Goal: Transaction & Acquisition: Purchase product/service

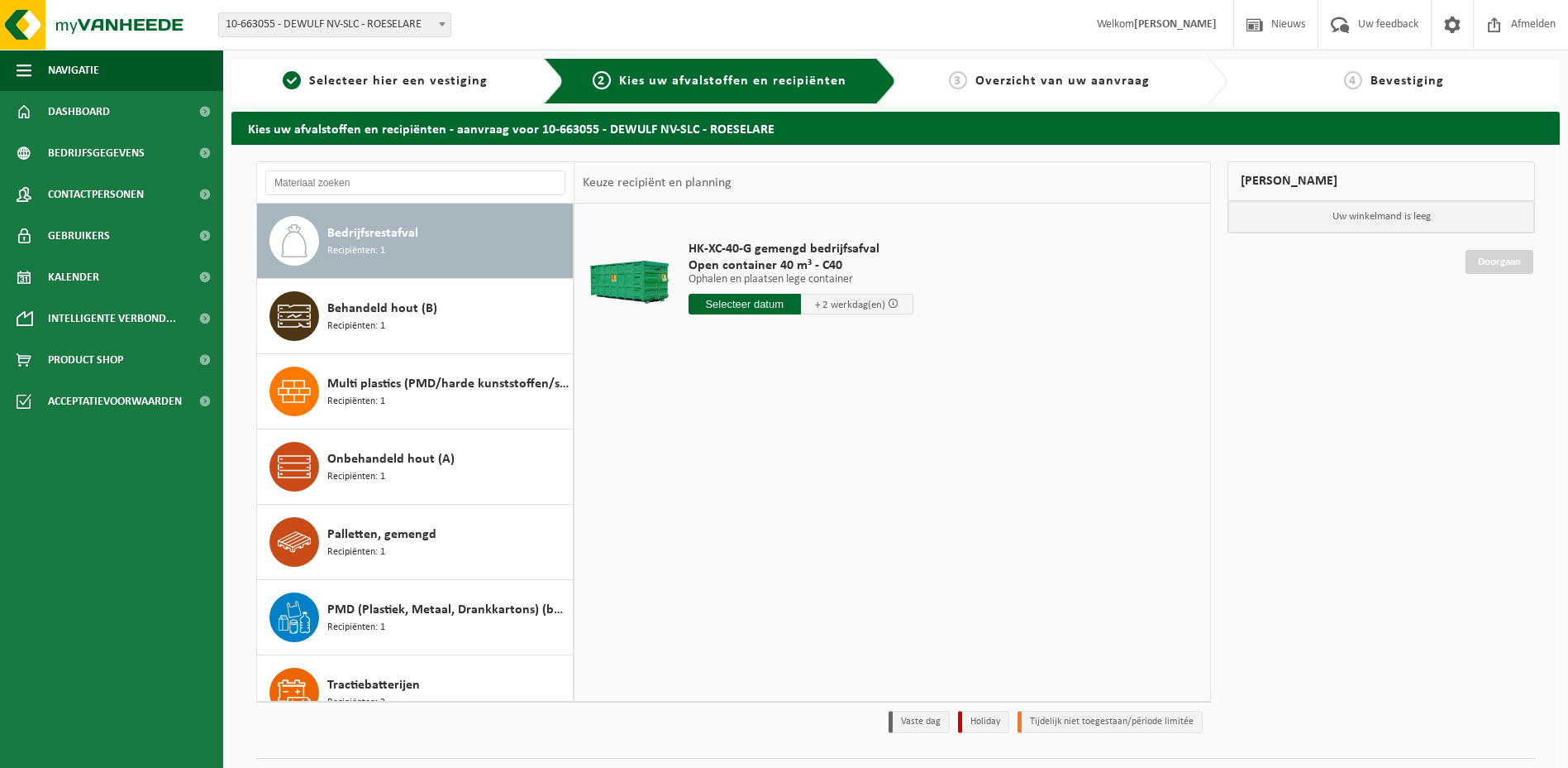
scroll to position [41, 0]
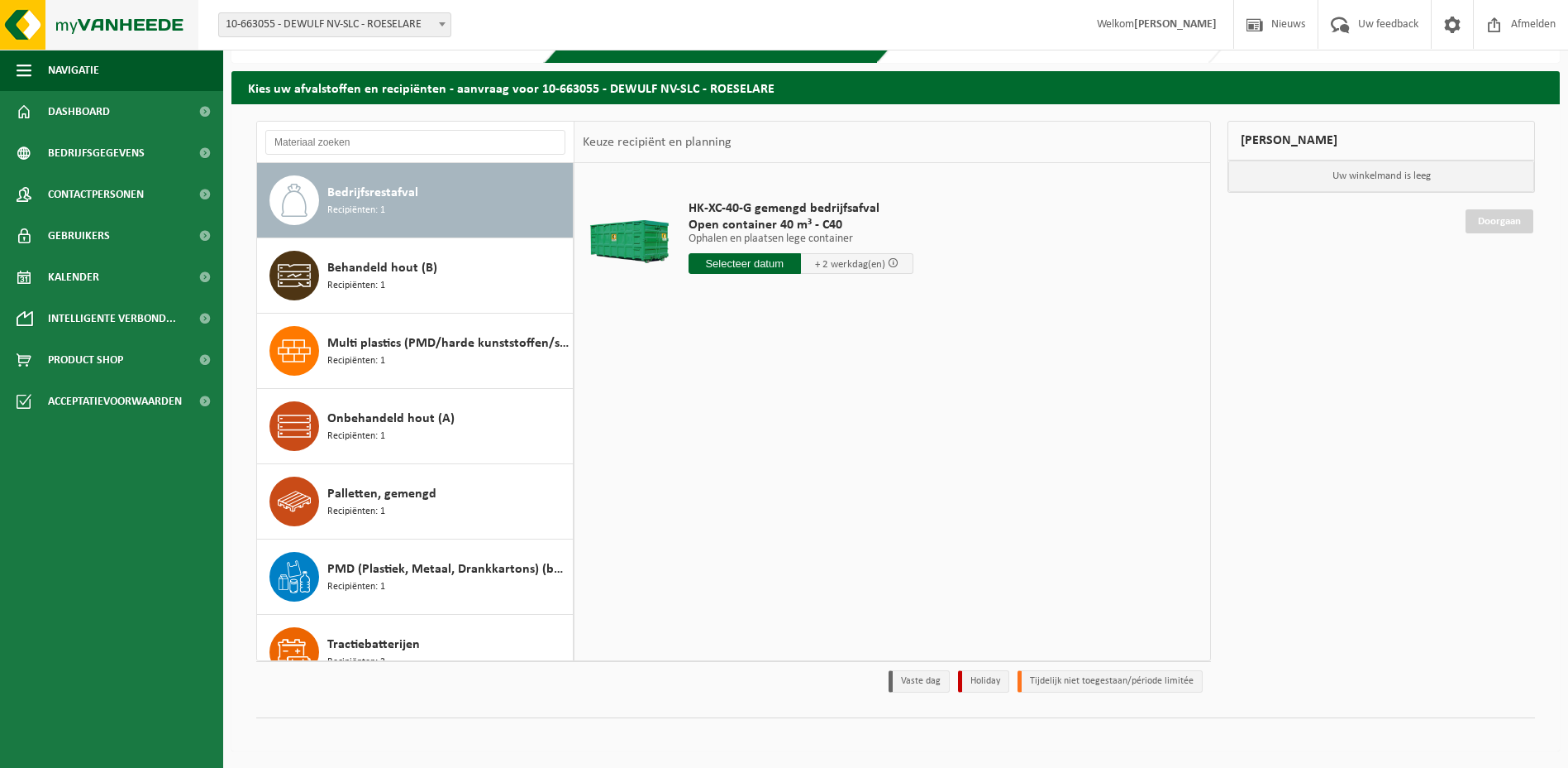
click at [98, 13] on img at bounding box center [99, 24] width 198 height 49
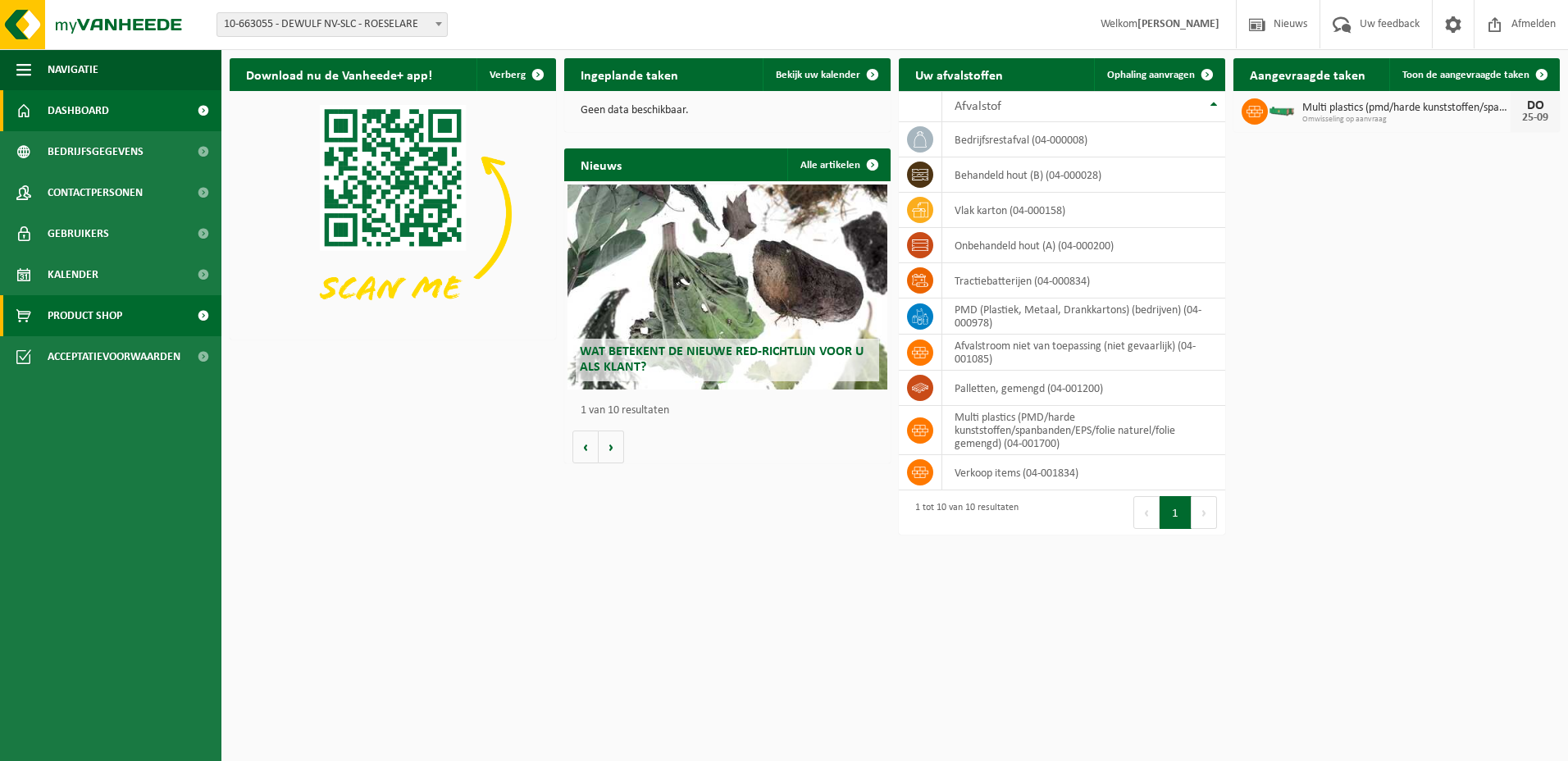
click at [135, 316] on link "Product Shop" at bounding box center [111, 316] width 221 height 41
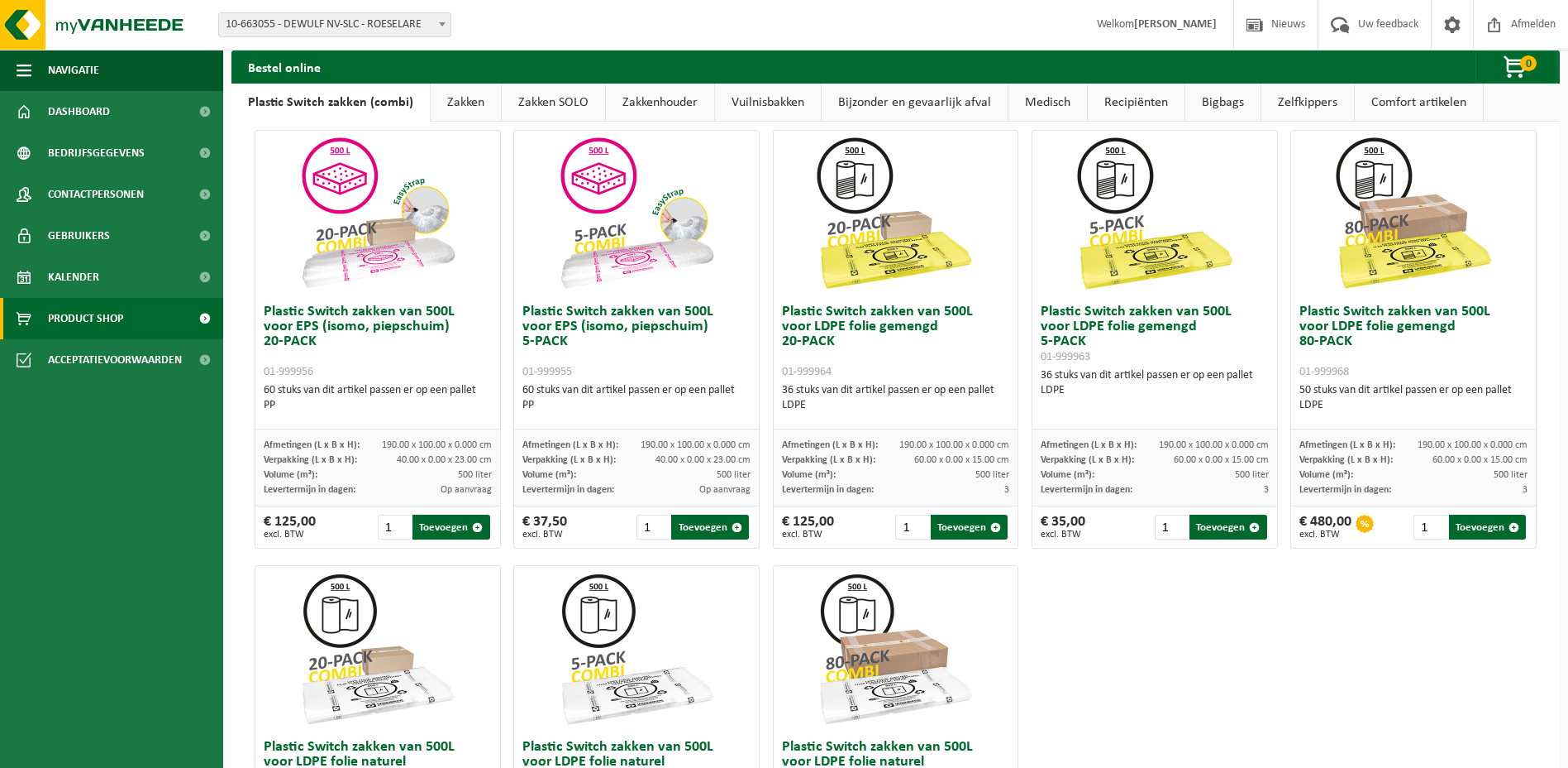
scroll to position [433, 0]
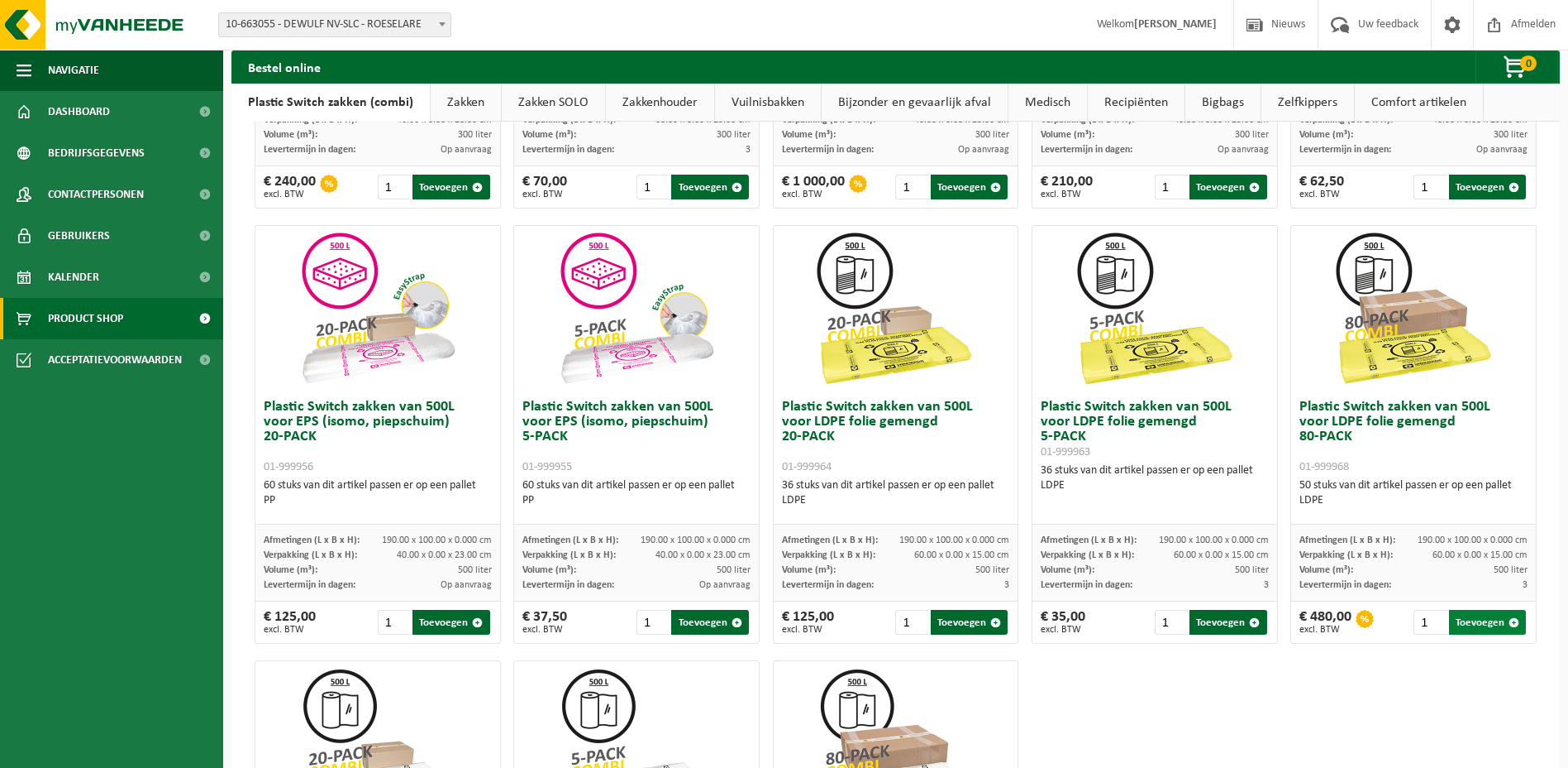
click at [1482, 630] on button "Toevoegen" at bounding box center [1488, 622] width 77 height 25
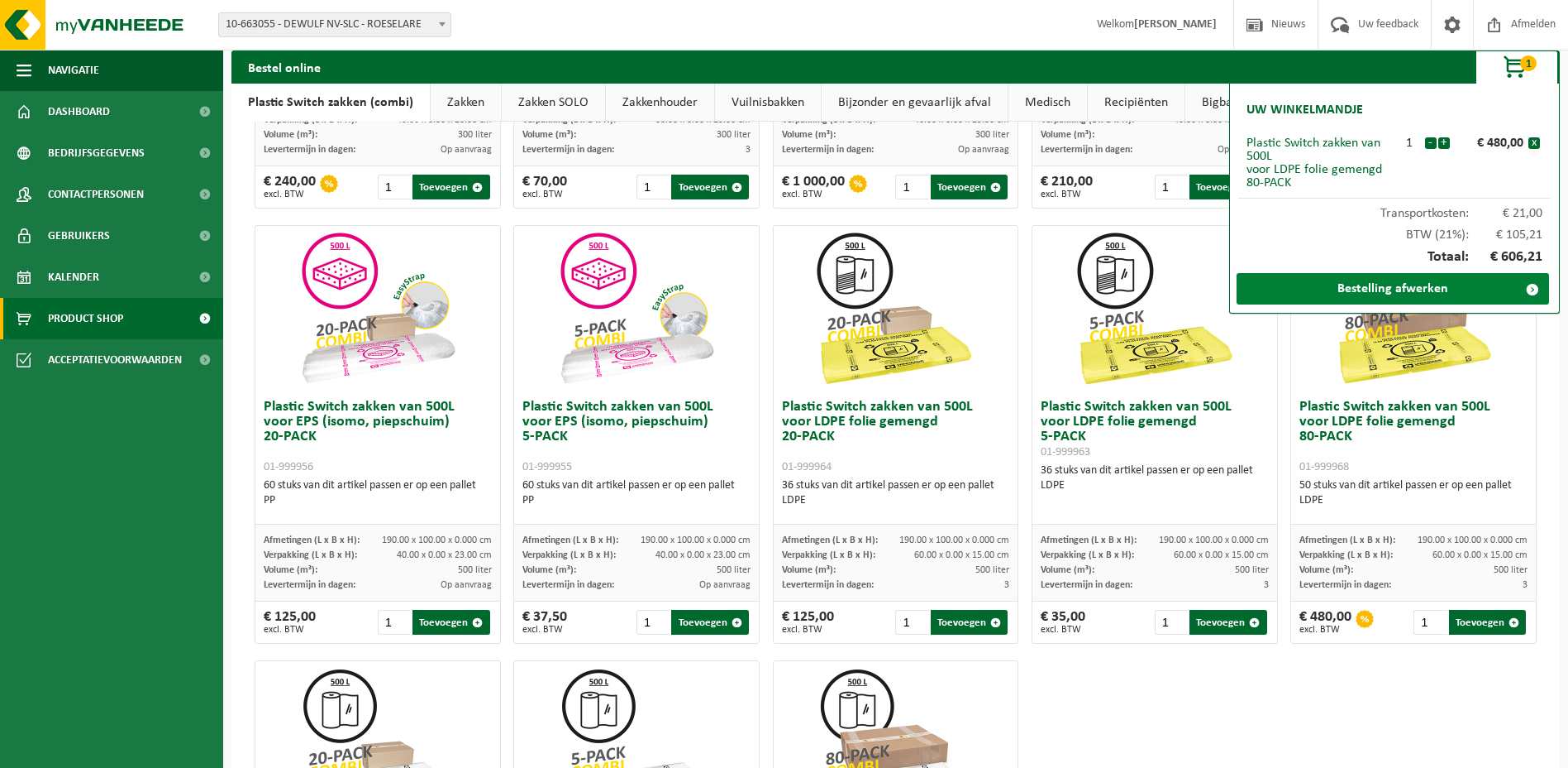
click at [1472, 298] on link "Bestelling afwerken" at bounding box center [1392, 288] width 312 height 31
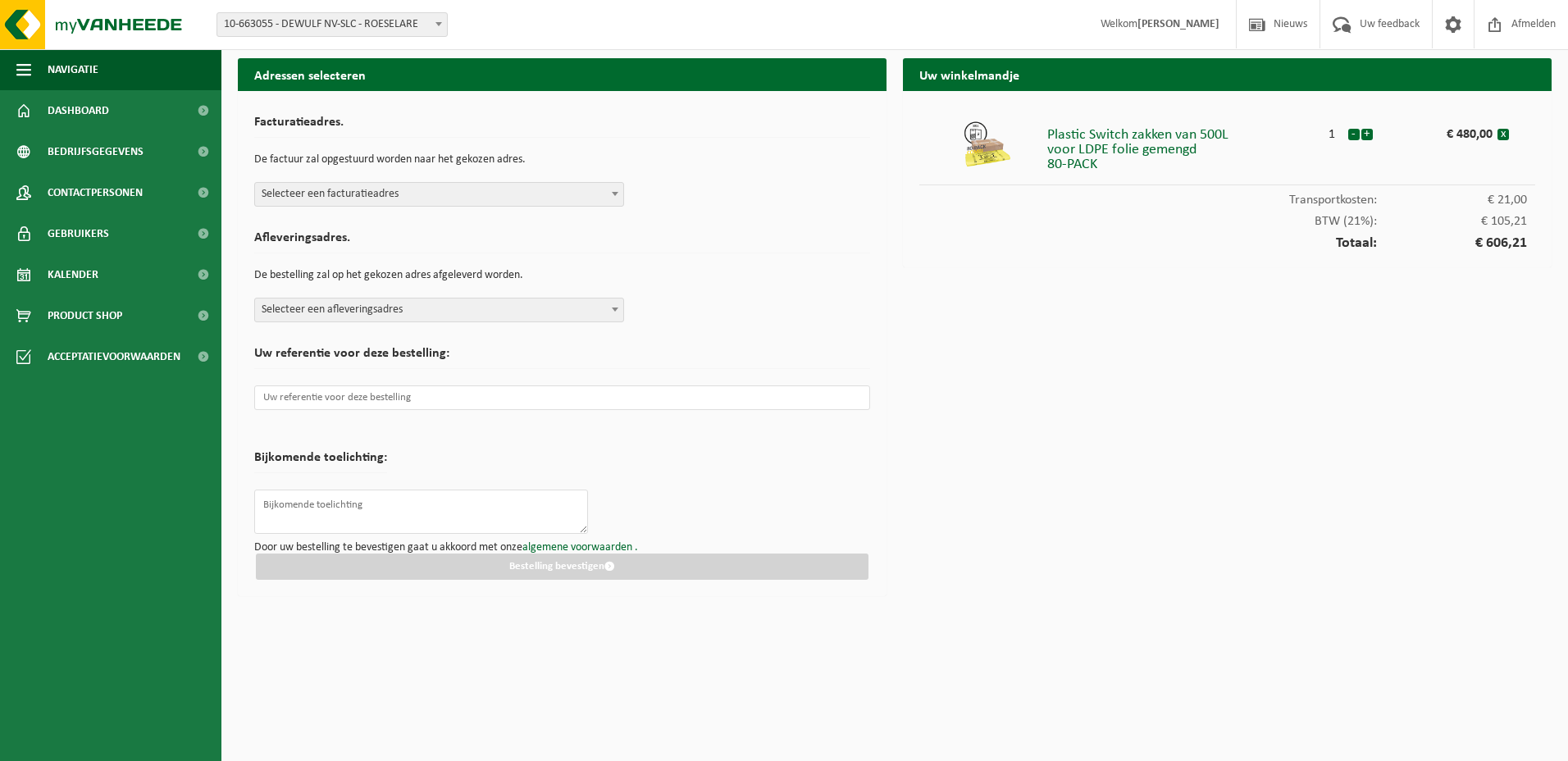
click at [526, 191] on span "Selecteer een facturatieadres" at bounding box center [439, 194] width 368 height 23
select select "8962"
click at [434, 311] on span "Selecteer een afleveringsadres" at bounding box center [439, 310] width 368 height 23
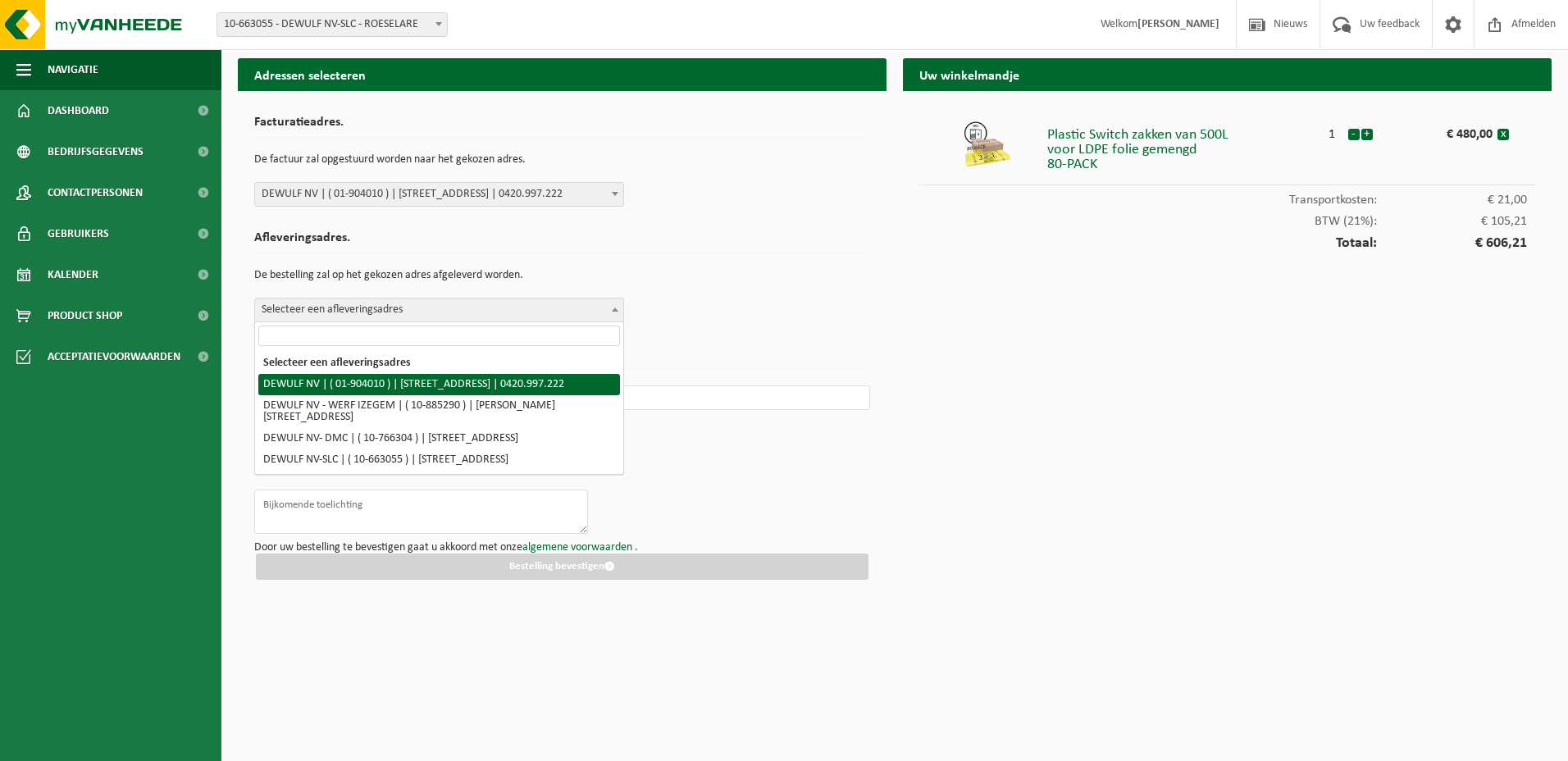
click at [527, 743] on html "Vestiging: 10-663055 - DEWULF NV-SLC - ROESELARE 10-663055 - DEWULF NV-SLC - RO…" at bounding box center [784, 380] width 1568 height 761
click at [540, 694] on html "Vestiging: 10-663055 - DEWULF NV-SLC - ROESELARE 10-663055 - DEWULF NV-SLC - RO…" at bounding box center [784, 380] width 1568 height 761
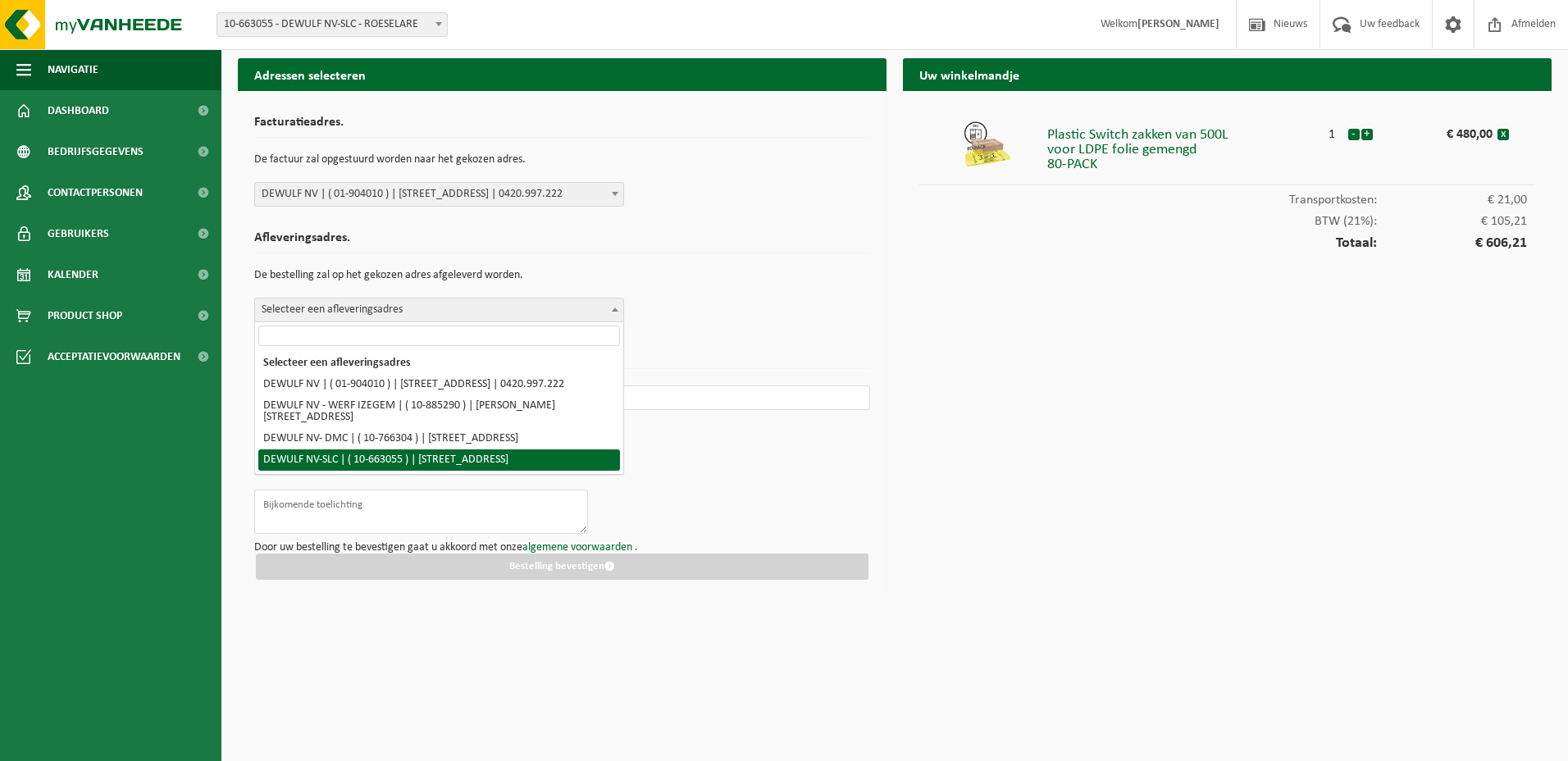
select select "8969"
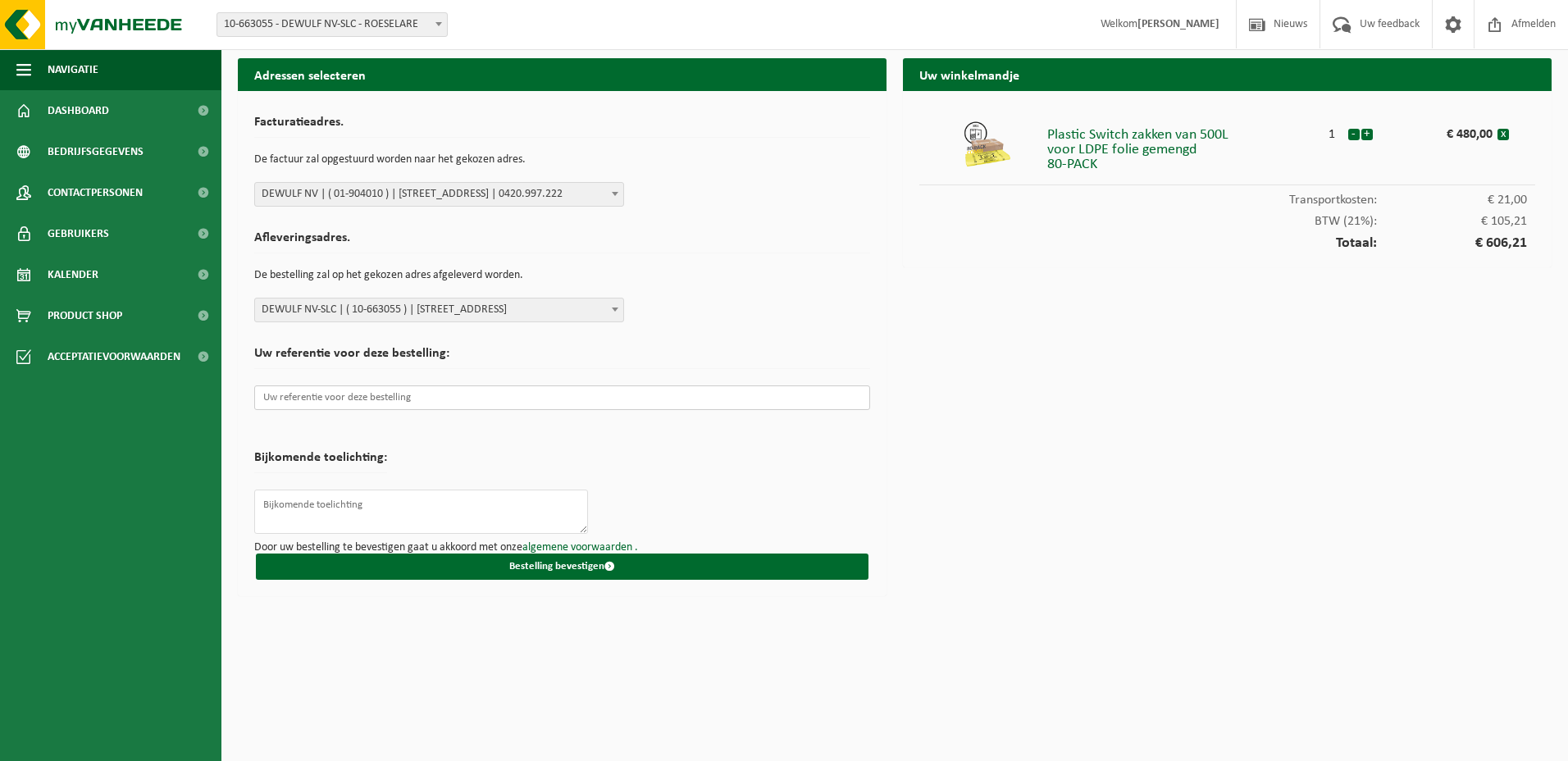
click at [509, 391] on input "text" at bounding box center [561, 397] width 615 height 25
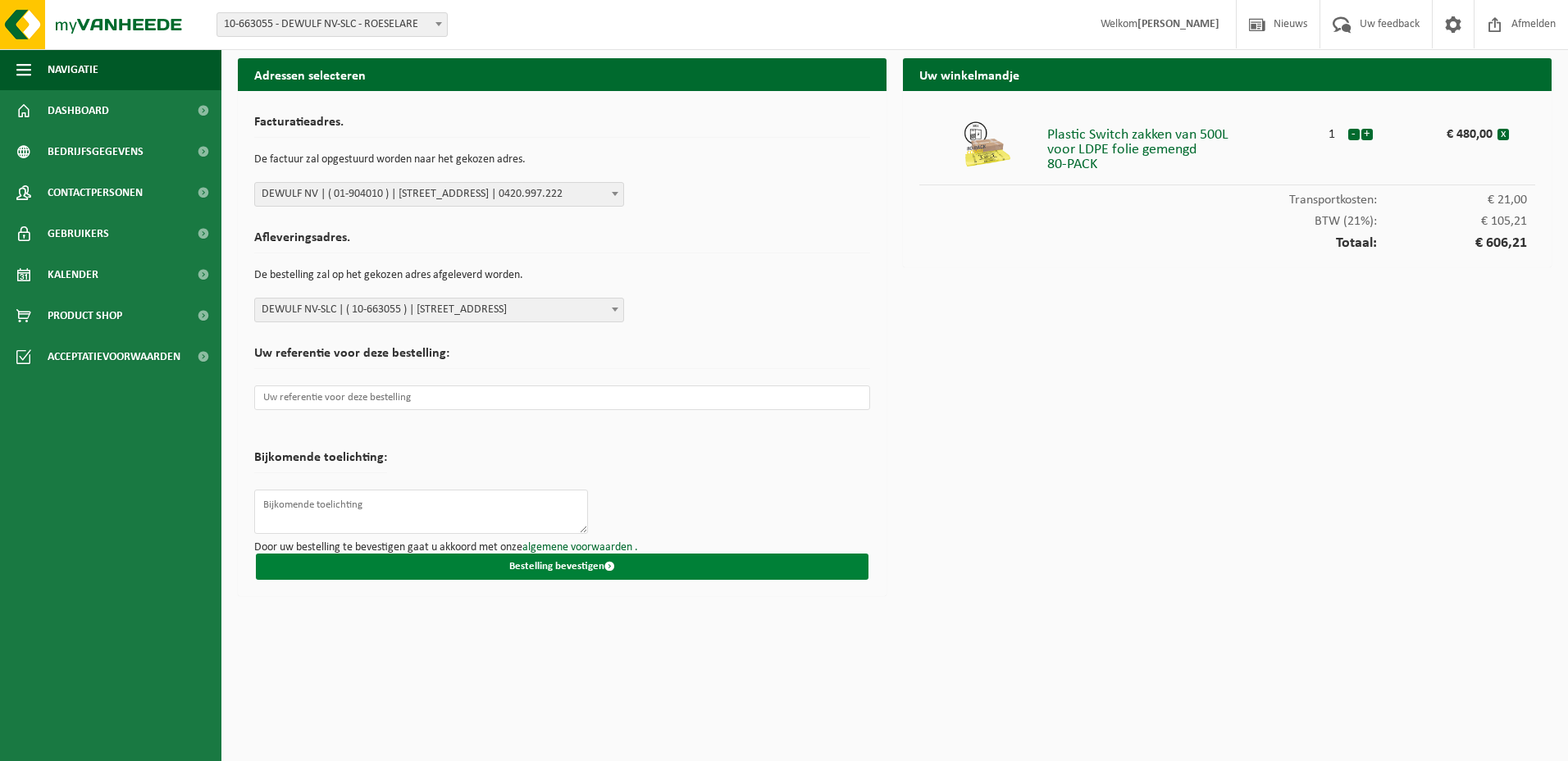
click at [472, 564] on button "Bestelling bevestigen" at bounding box center [562, 566] width 613 height 27
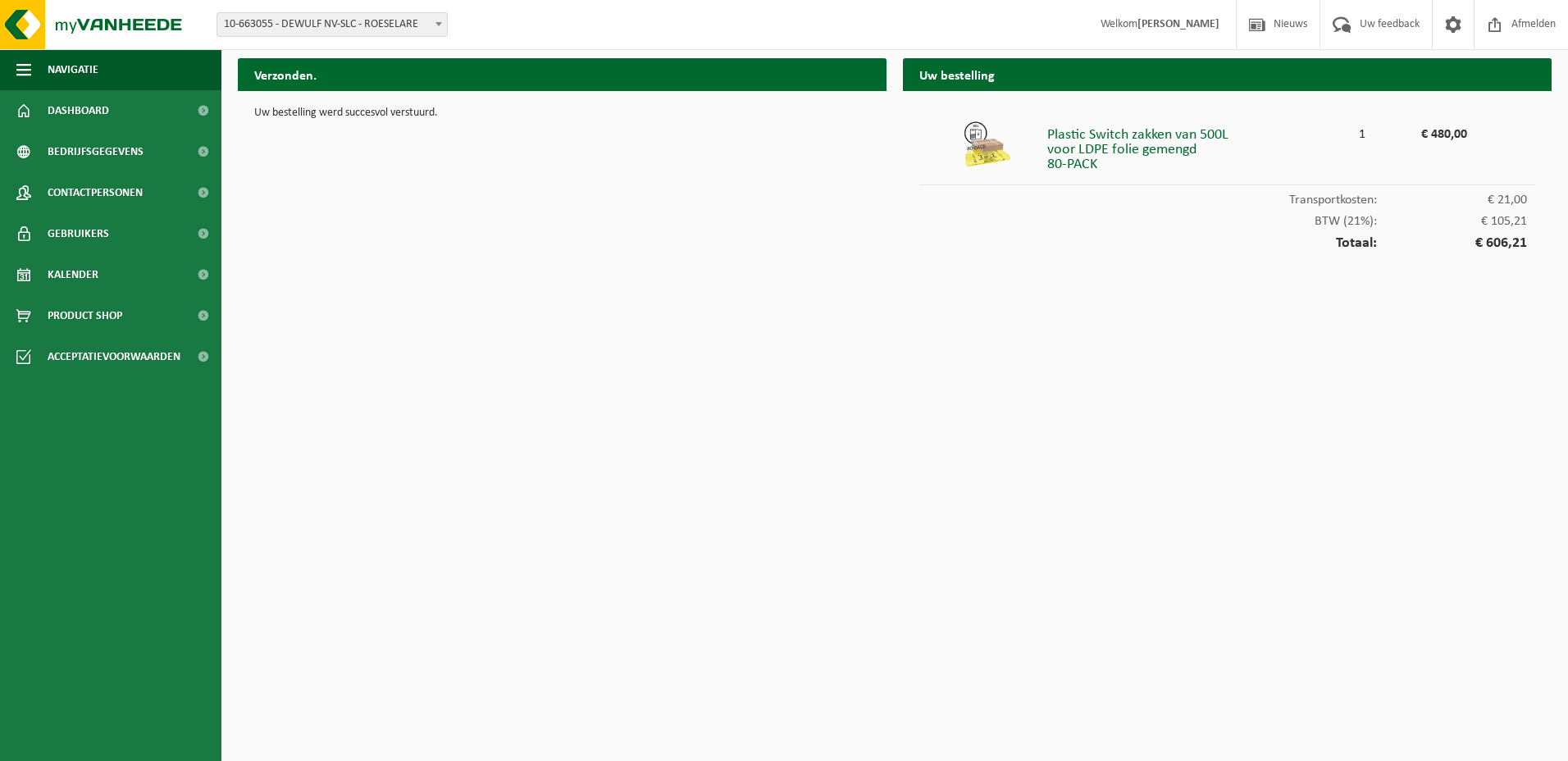
click at [1507, 221] on span "€ 105,21" at bounding box center [1451, 220] width 150 height 13
click at [1529, 456] on html "Vestiging: 10-663055 - DEWULF NV-SLC - ROESELARE 10-663055 - DEWULF NV-SLC - RO…" at bounding box center [784, 380] width 1568 height 761
